Goal: Task Accomplishment & Management: Manage account settings

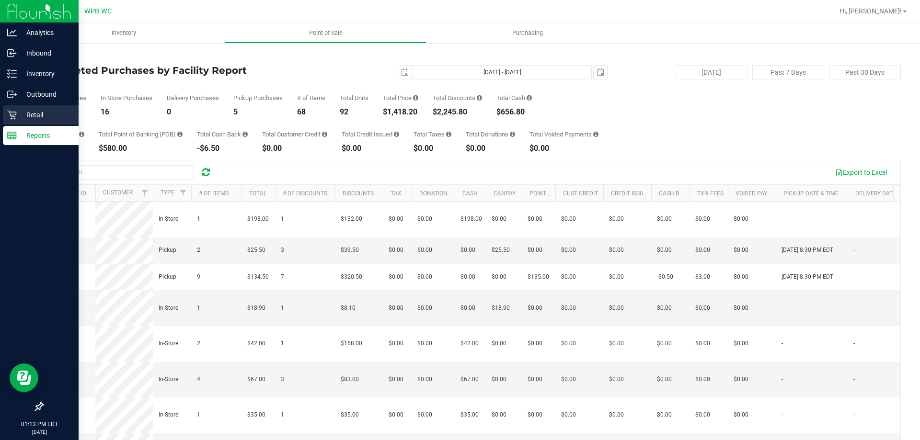
click at [8, 108] on div "Retail" at bounding box center [41, 114] width 76 height 19
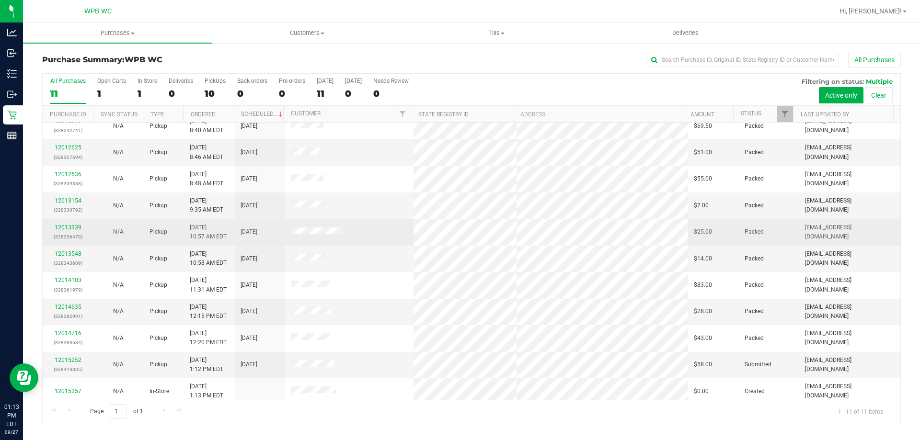
scroll to position [14, 0]
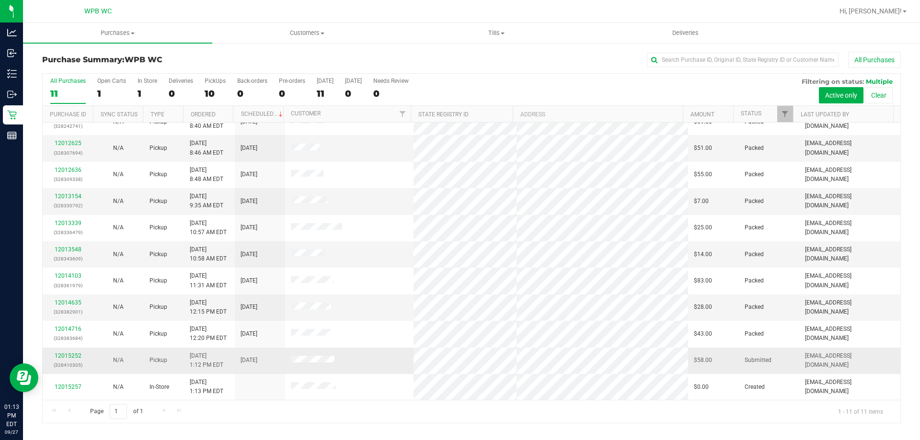
click at [61, 362] on p "(328410305)" at bounding box center [67, 365] width 39 height 9
click at [61, 358] on link "12015252" at bounding box center [68, 356] width 27 height 7
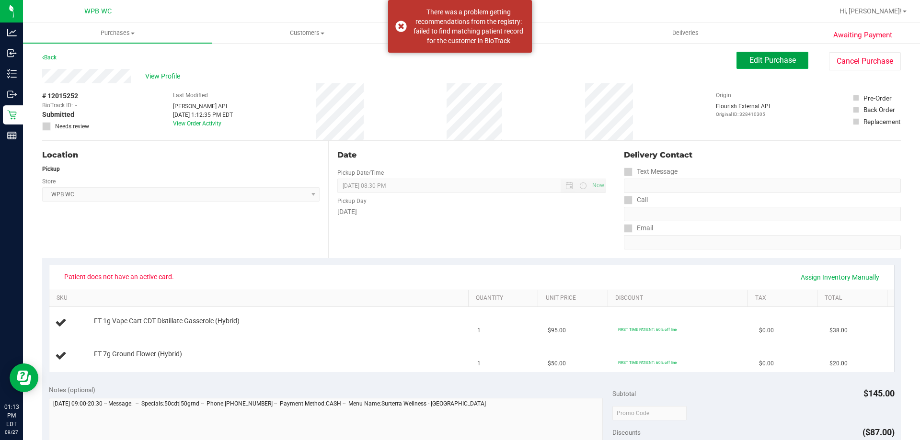
click at [781, 57] on span "Edit Purchase" at bounding box center [772, 60] width 46 height 9
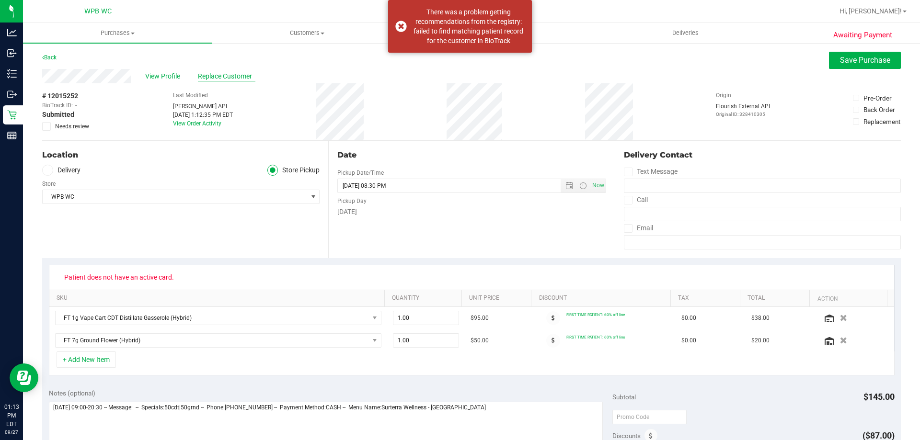
click at [218, 73] on span "Replace Customer" at bounding box center [226, 76] width 57 height 10
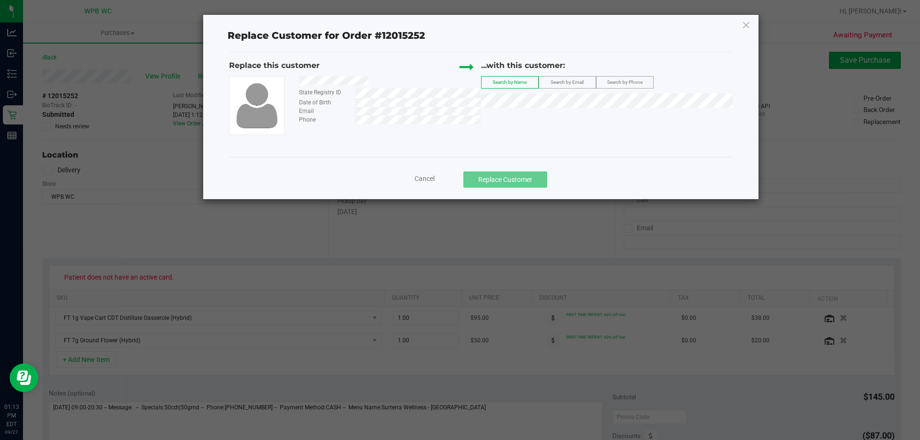
click at [566, 91] on div "...with this customer: Search by Name Search by Email Search by Phone" at bounding box center [607, 86] width 252 height 53
click at [564, 84] on span "Search by Email" at bounding box center [566, 82] width 33 height 5
click at [520, 114] on span "[PERSON_NAME]" at bounding box center [512, 118] width 51 height 8
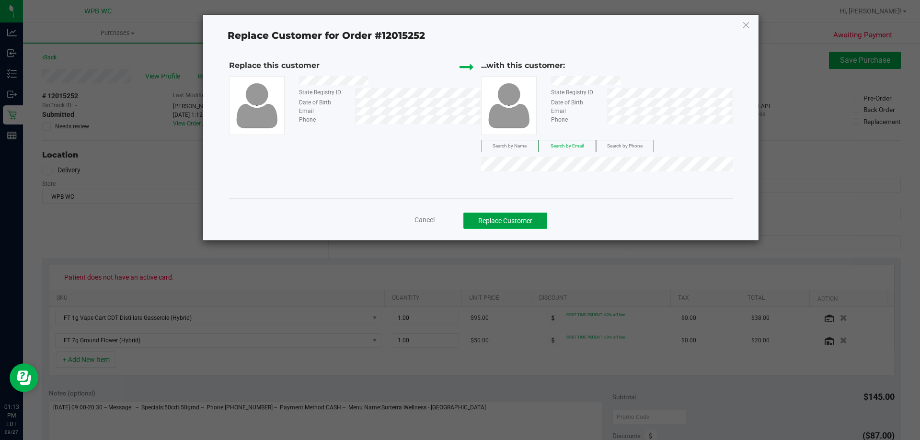
click at [520, 218] on button "Replace Customer" at bounding box center [505, 221] width 84 height 16
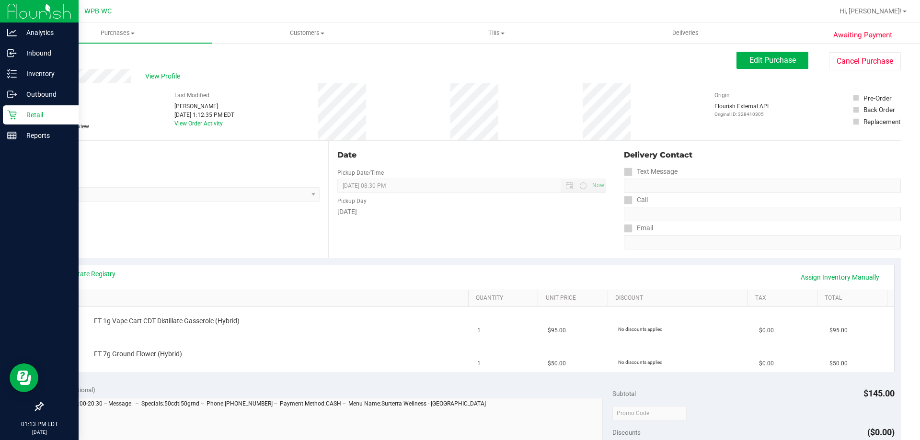
click at [9, 115] on icon at bounding box center [12, 115] width 10 height 10
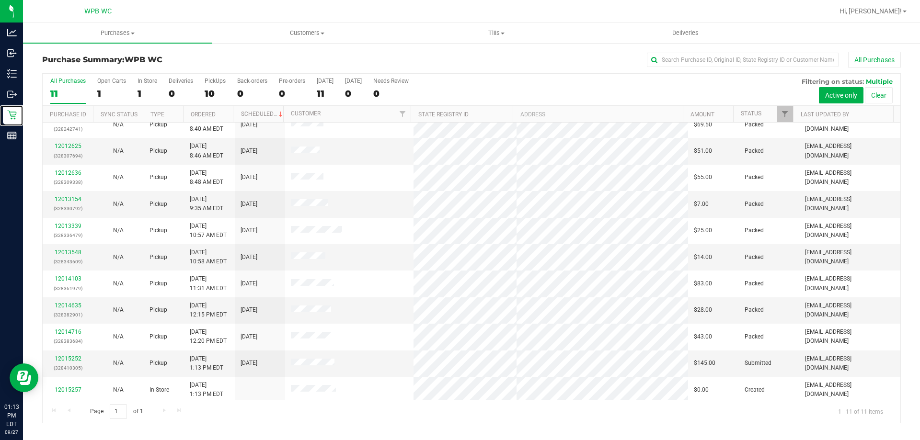
scroll to position [14, 0]
click at [75, 352] on div "12015252 (328410305)" at bounding box center [67, 361] width 39 height 18
click at [76, 353] on link "12015252" at bounding box center [68, 356] width 27 height 7
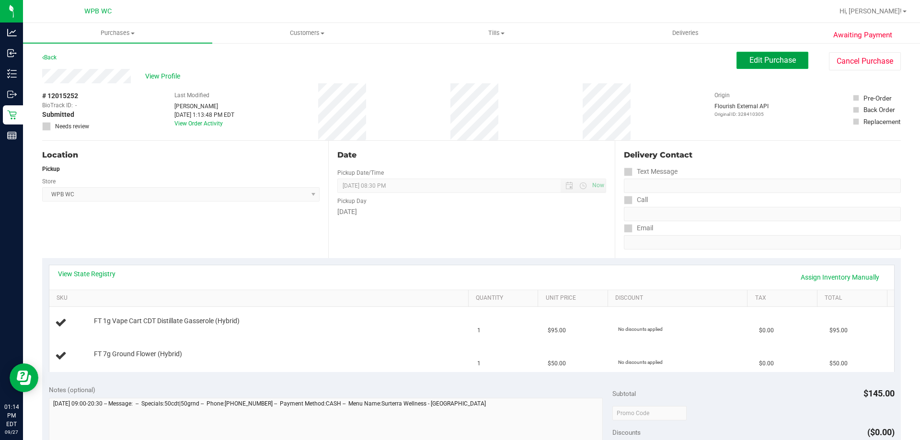
click at [756, 64] on span "Edit Purchase" at bounding box center [772, 60] width 46 height 9
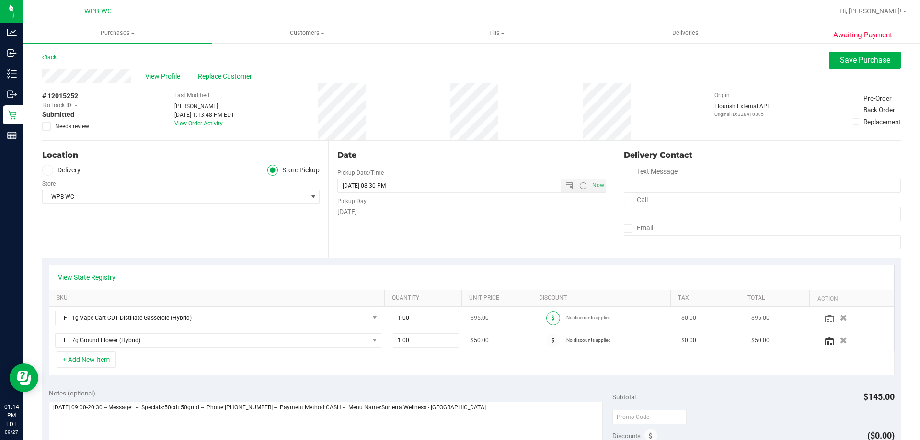
click at [551, 320] on icon at bounding box center [552, 318] width 3 height 6
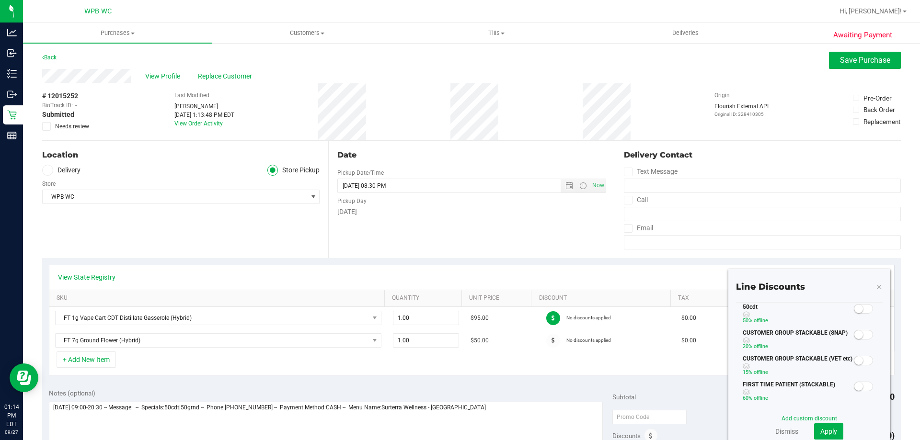
click at [856, 312] on span at bounding box center [863, 309] width 19 height 10
click at [821, 431] on span "Apply" at bounding box center [828, 432] width 17 height 8
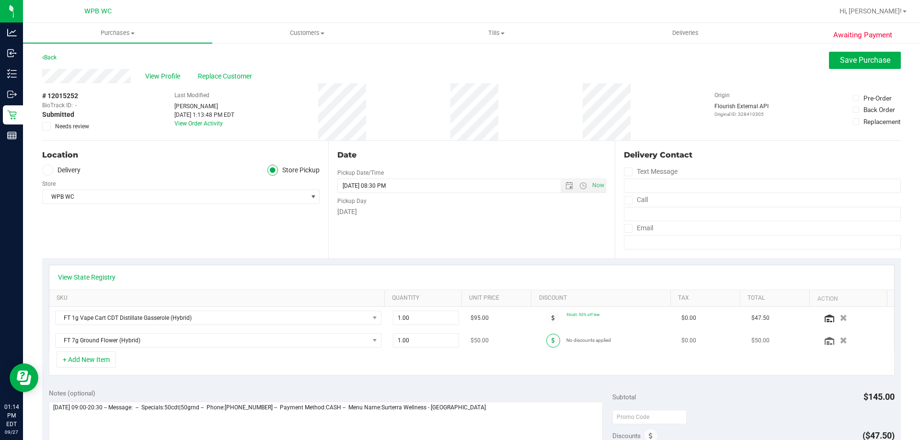
click at [551, 341] on icon at bounding box center [552, 341] width 3 height 6
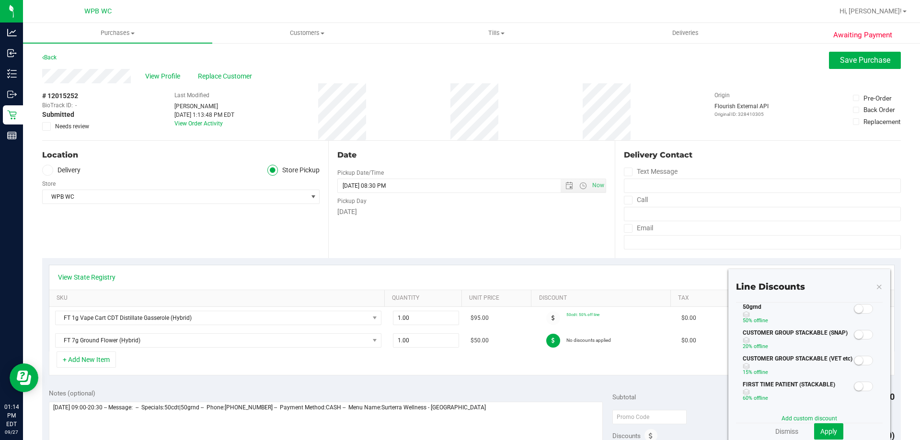
click at [860, 310] on span at bounding box center [863, 309] width 19 height 10
click at [826, 434] on span "Apply" at bounding box center [828, 432] width 17 height 8
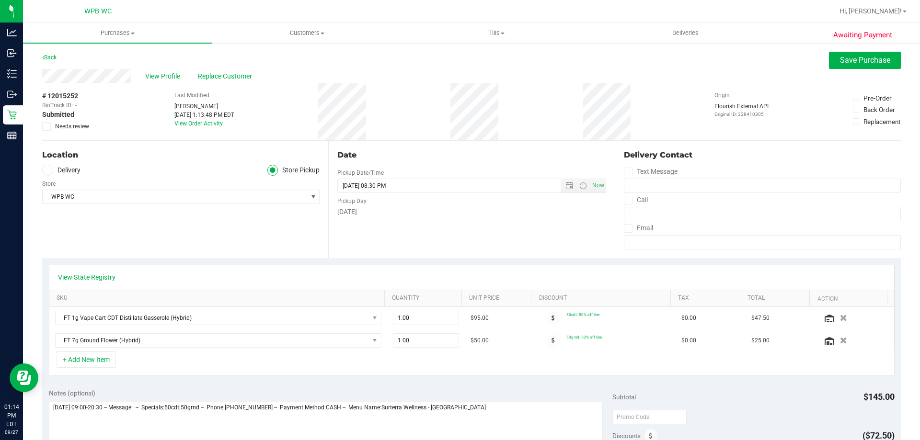
click at [864, 71] on div "View Profile Replace Customer" at bounding box center [471, 76] width 858 height 14
click at [866, 58] on span "Save Purchase" at bounding box center [865, 60] width 50 height 9
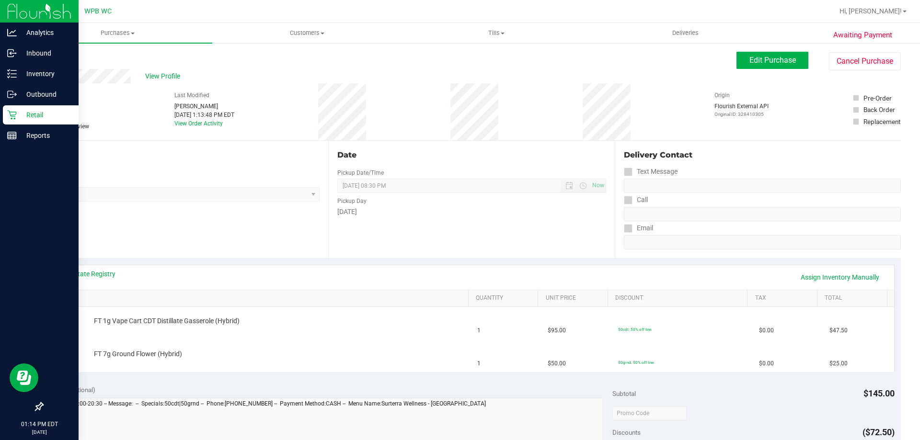
click at [0, 108] on link "Retail" at bounding box center [39, 115] width 79 height 21
